Goal: Check status: Check status

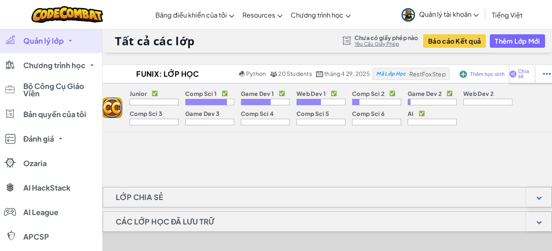
click at [59, 41] on span "Quản lý lớp" at bounding box center [43, 40] width 40 height 7
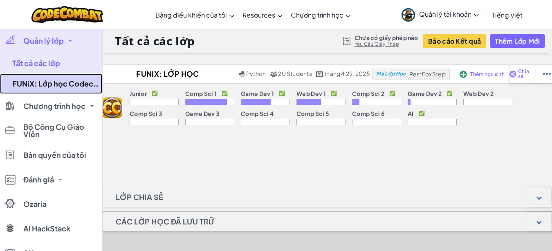
click at [50, 78] on link "FUNiX: Lớp học Codecombat của Mentor [PERSON_NAME]" at bounding box center [51, 84] width 102 height 20
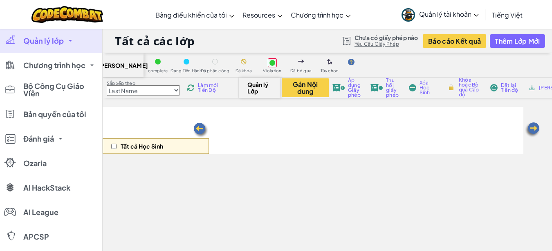
select select "560f1a9f22961295f9427742"
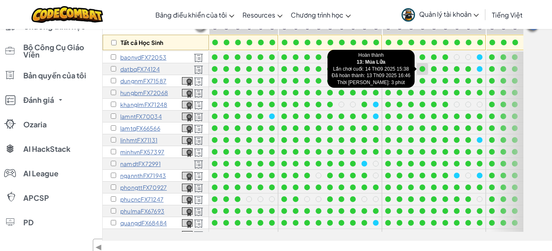
click at [422, 68] on div at bounding box center [422, 69] width 6 height 6
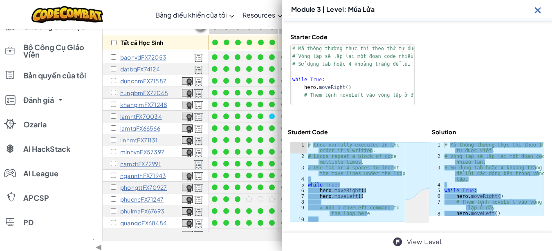
scroll to position [60, 0]
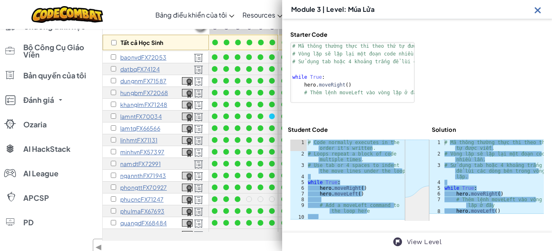
click at [215, 239] on div "Tất cả Học Sinh Basic Syntax Arguments & Properties Loops Variables baonvdFX720…" at bounding box center [327, 122] width 449 height 238
click at [538, 8] on img at bounding box center [537, 10] width 10 height 10
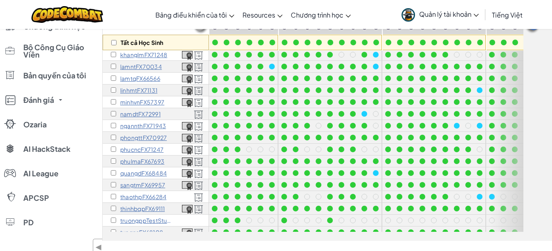
scroll to position [56, 0]
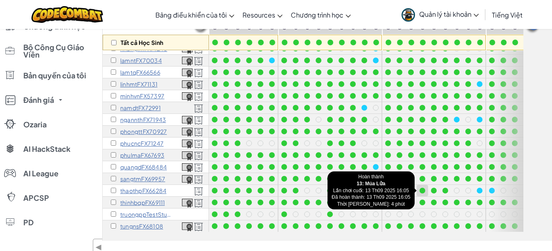
click at [420, 190] on div at bounding box center [422, 191] width 6 height 6
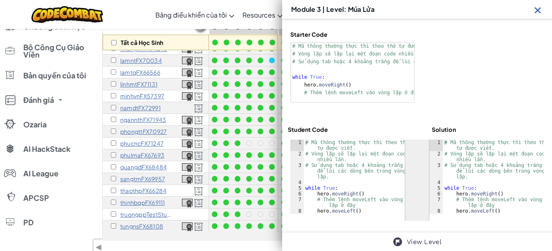
scroll to position [39, 0]
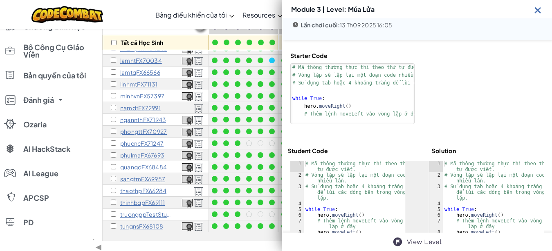
click at [537, 9] on img at bounding box center [537, 10] width 10 height 10
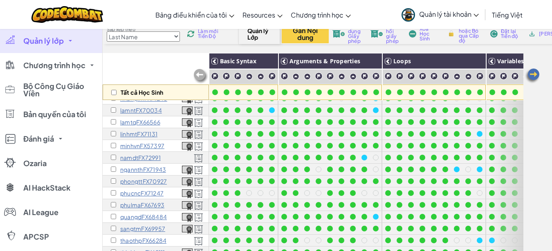
scroll to position [0, 0]
